Goal: Task Accomplishment & Management: Manage account settings

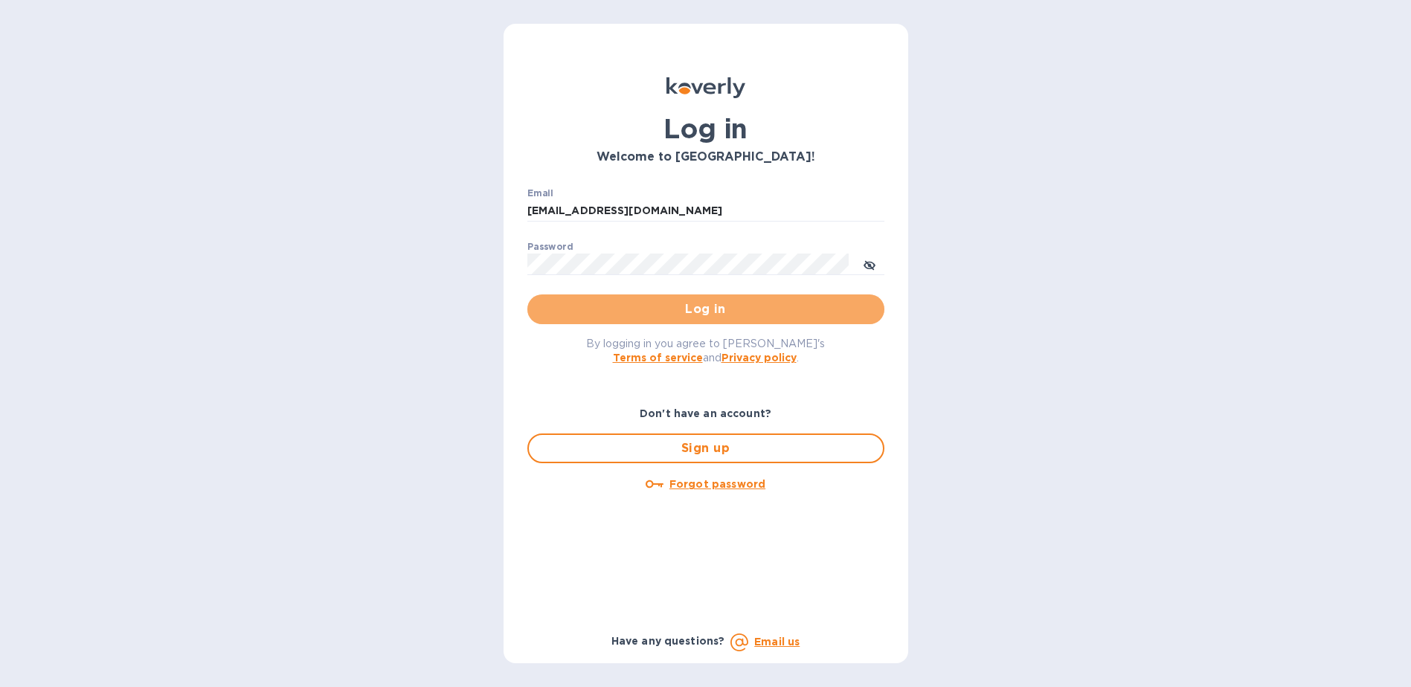
click at [718, 297] on button "Log in" at bounding box center [705, 310] width 357 height 30
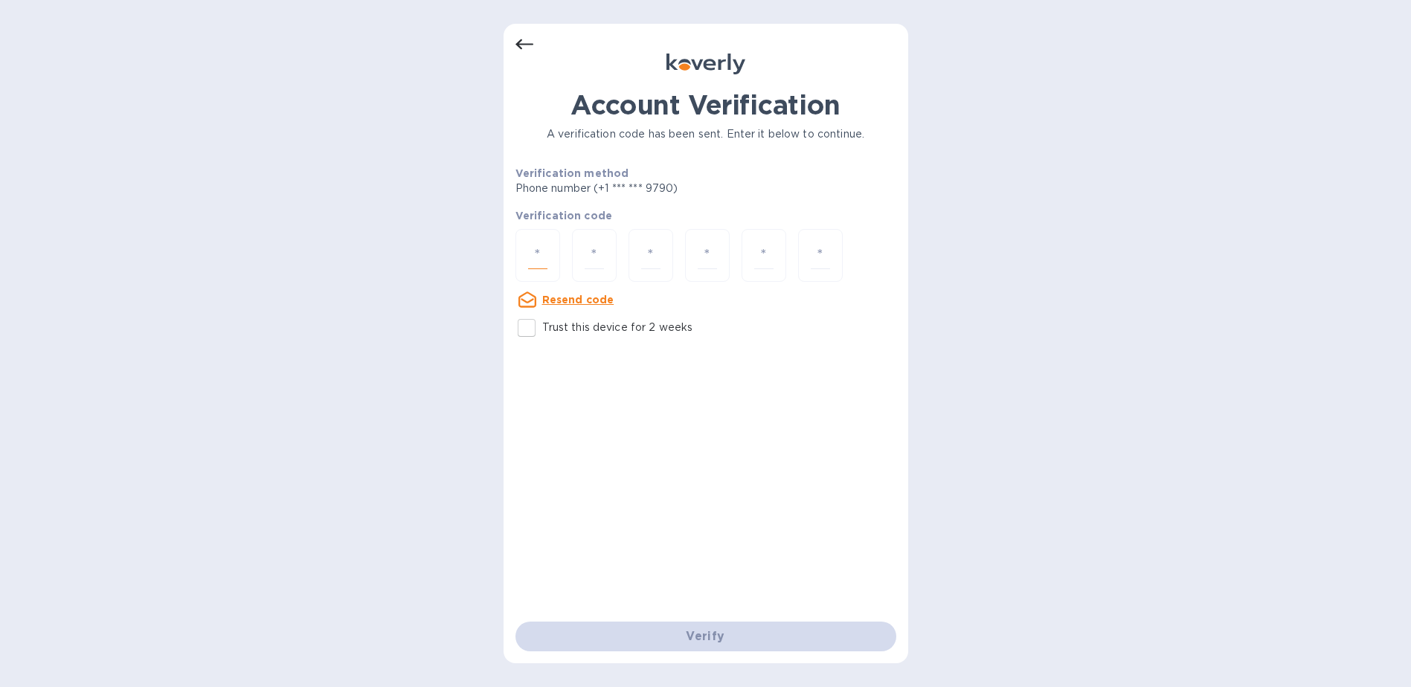
click at [547, 253] on input "number" at bounding box center [537, 256] width 19 height 28
type input "9"
type input "2"
type input "9"
type input "2"
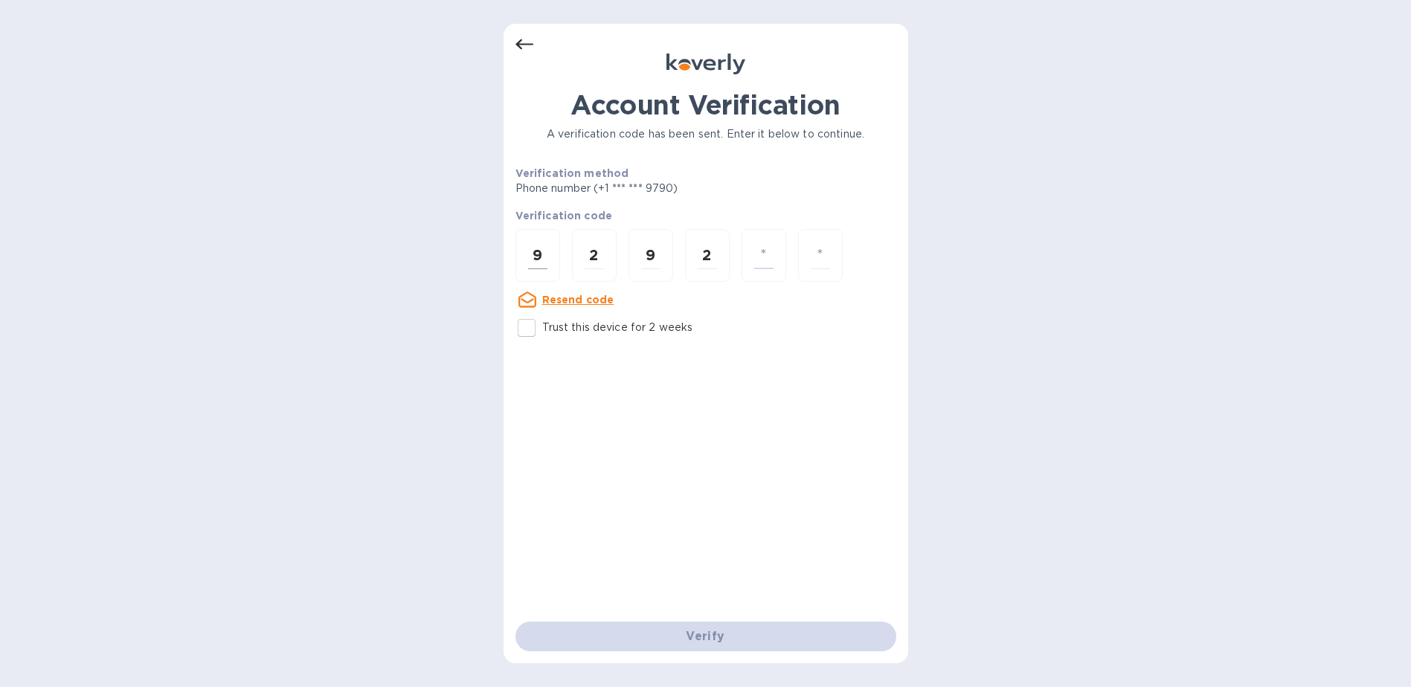
type input "0"
